Goal: Check status

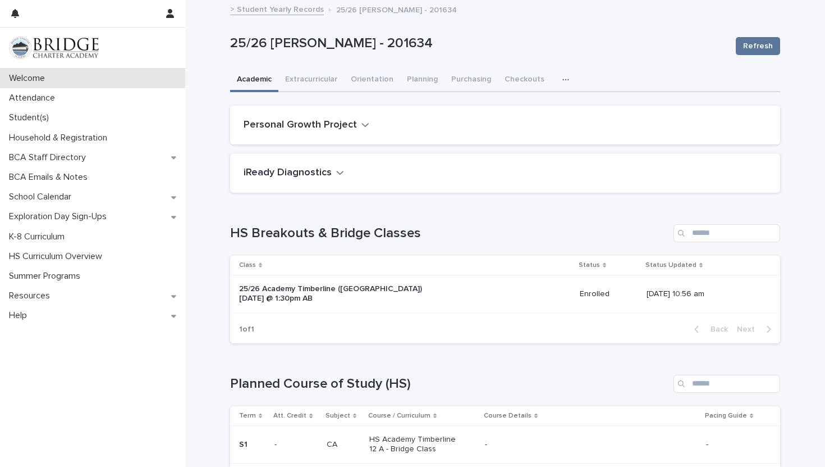
click at [49, 81] on p "Welcome" at bounding box center [28, 78] width 49 height 11
